Goal: Task Accomplishment & Management: Manage account settings

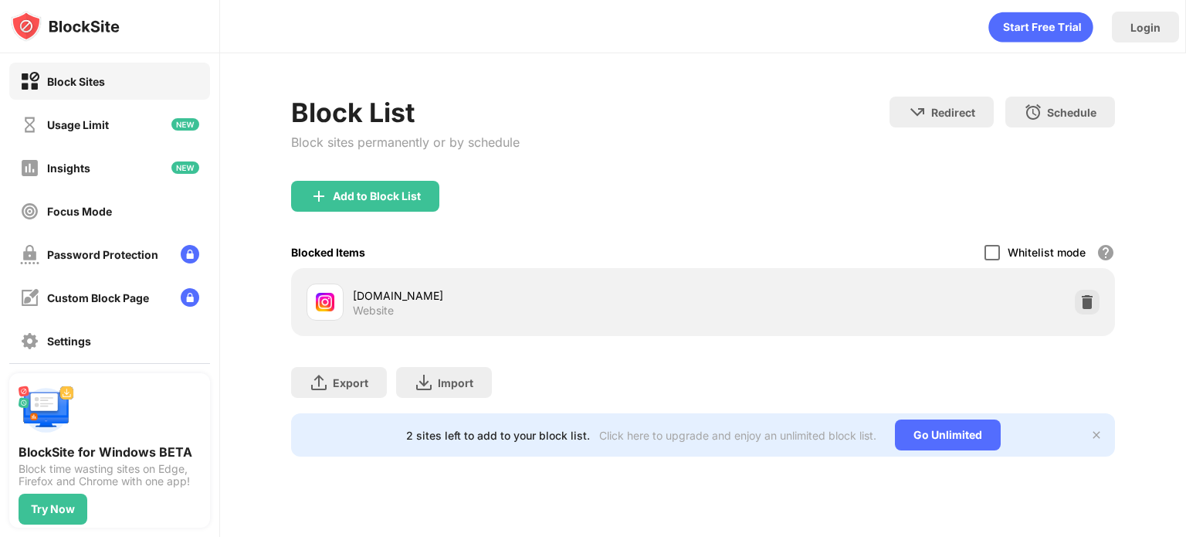
drag, startPoint x: 1002, startPoint y: 253, endPoint x: 989, endPoint y: 252, distance: 13.2
click at [989, 252] on div "Whitelist mode Block all websites except for those in your whitelist. Whitelist…" at bounding box center [1050, 252] width 131 height 32
click at [989, 252] on div at bounding box center [992, 252] width 15 height 15
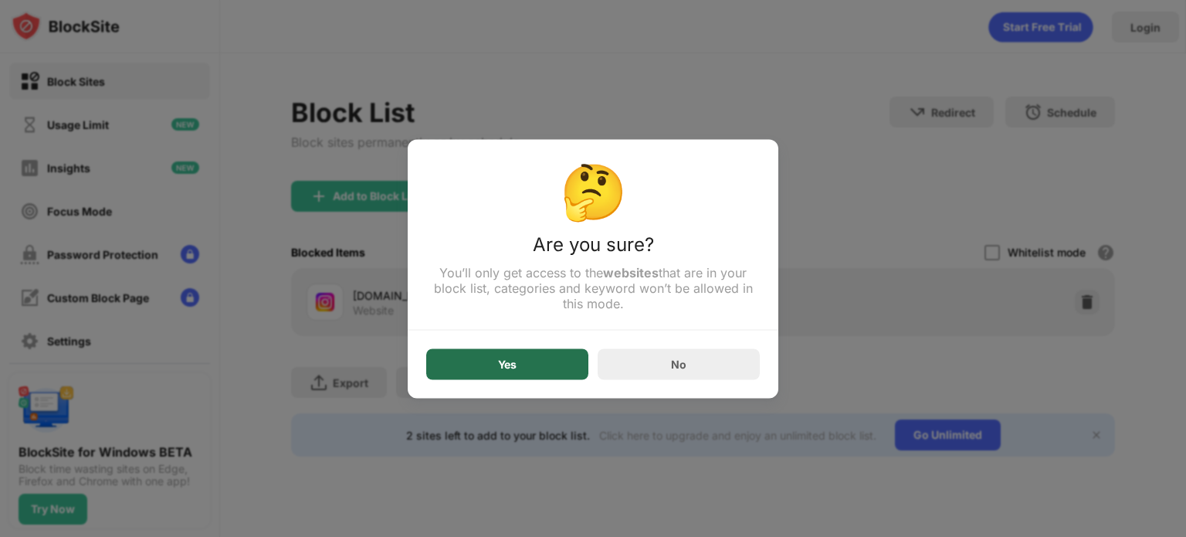
click at [507, 368] on div "Yes" at bounding box center [507, 364] width 19 height 12
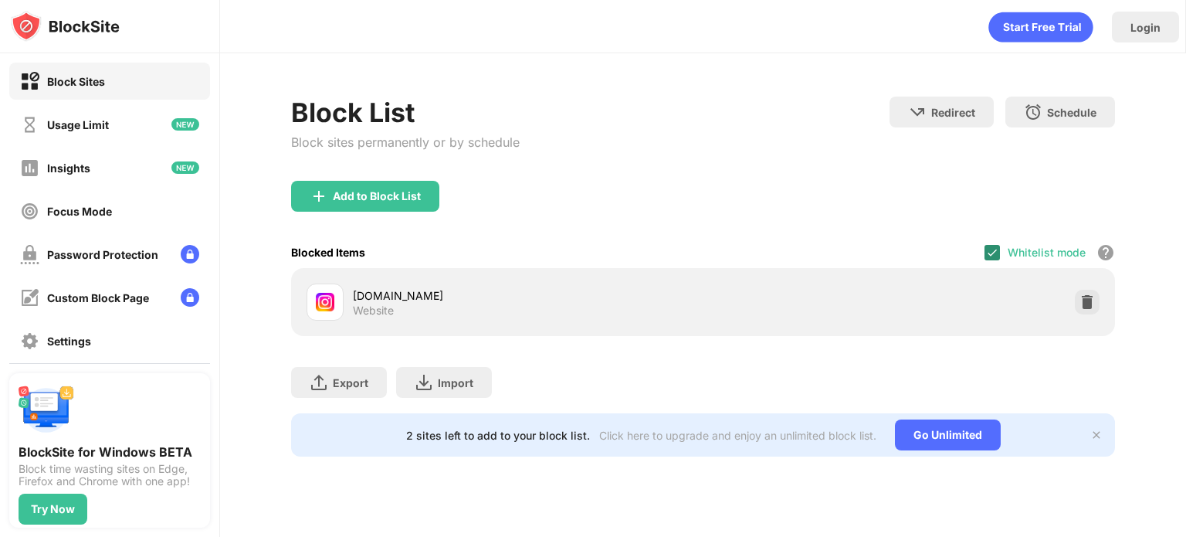
click at [999, 251] on img at bounding box center [992, 252] width 12 height 12
